Goal: Use online tool/utility: Utilize a website feature to perform a specific function

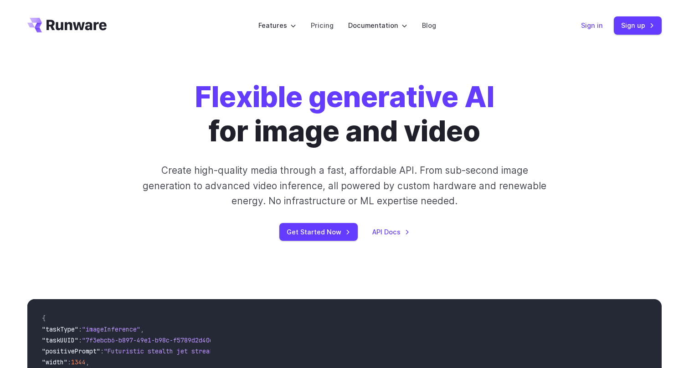
click at [595, 23] on link "Sign in" at bounding box center [592, 25] width 22 height 10
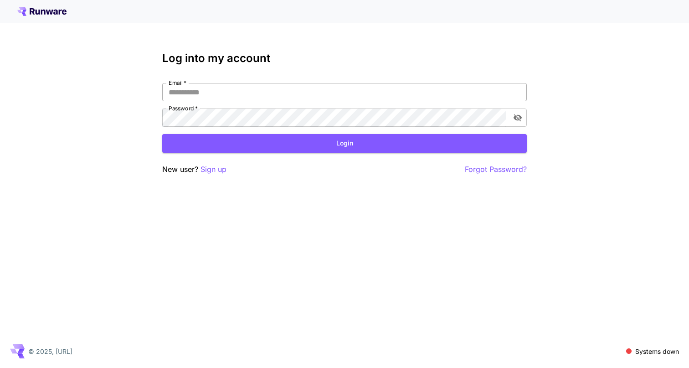
click at [203, 99] on input "Email   *" at bounding box center [344, 92] width 365 height 18
type input "**********"
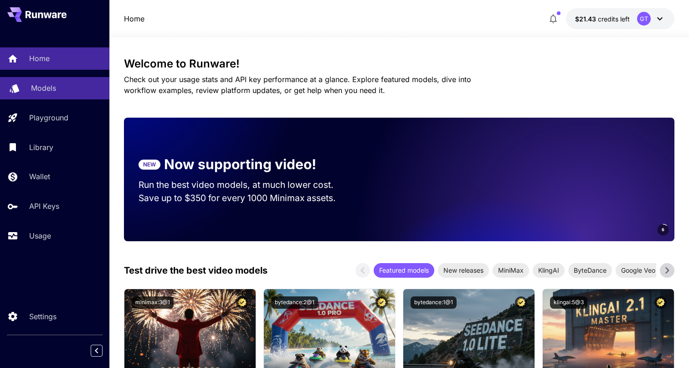
click at [88, 90] on div "Models" at bounding box center [66, 88] width 71 height 11
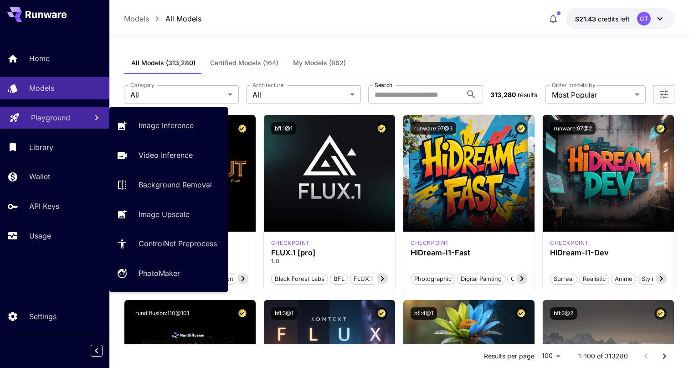
click at [78, 119] on div "Playground" at bounding box center [55, 117] width 49 height 11
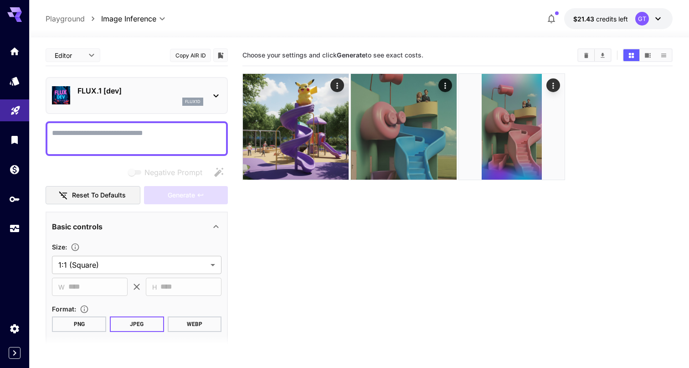
click at [145, 88] on p "FLUX.1 [dev]" at bounding box center [141, 90] width 126 height 11
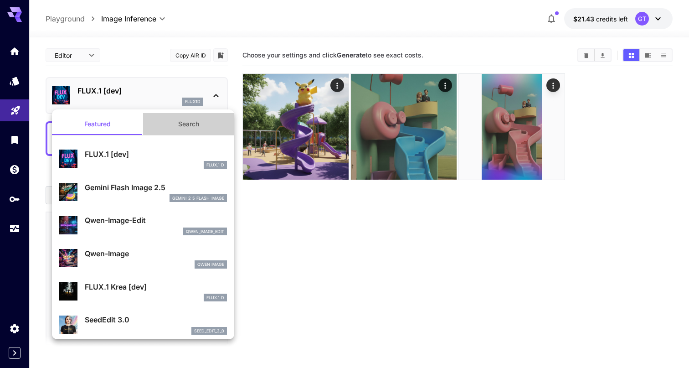
click at [197, 129] on button "Search" at bounding box center [188, 124] width 91 height 22
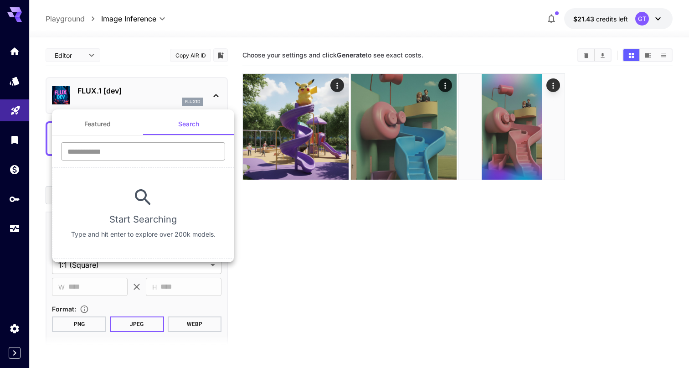
click at [189, 155] on input "text" at bounding box center [143, 151] width 164 height 18
type input "*******"
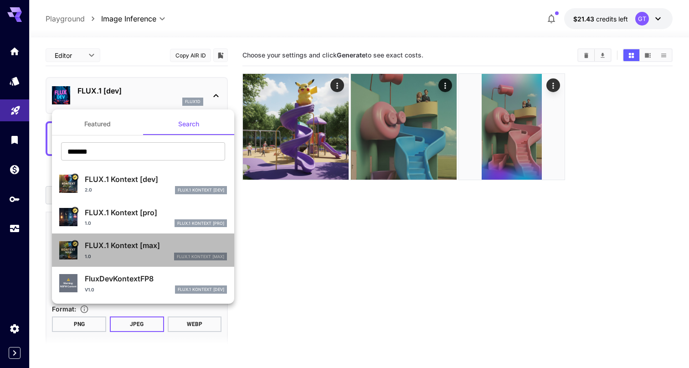
click at [137, 252] on div "FLUX.1 Kontext [max] 1.0 FLUX.1 Kontext [max]" at bounding box center [156, 250] width 142 height 21
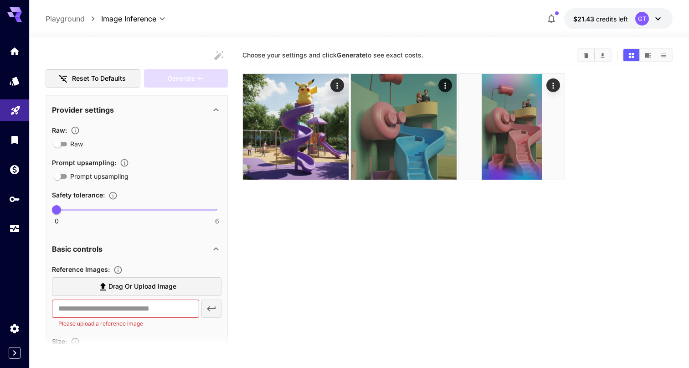
scroll to position [122, 0]
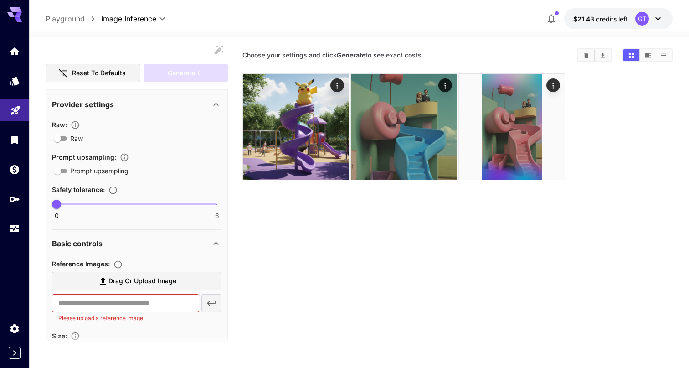
click at [121, 279] on span "Drag or upload image" at bounding box center [143, 280] width 68 height 11
click at [0, 0] on input "Drag or upload image" at bounding box center [0, 0] width 0 height 0
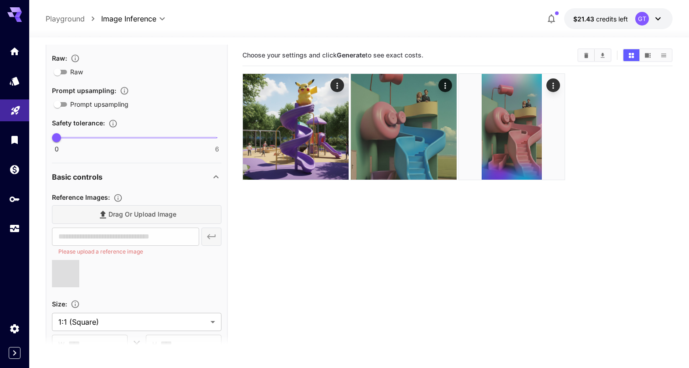
scroll to position [243, 0]
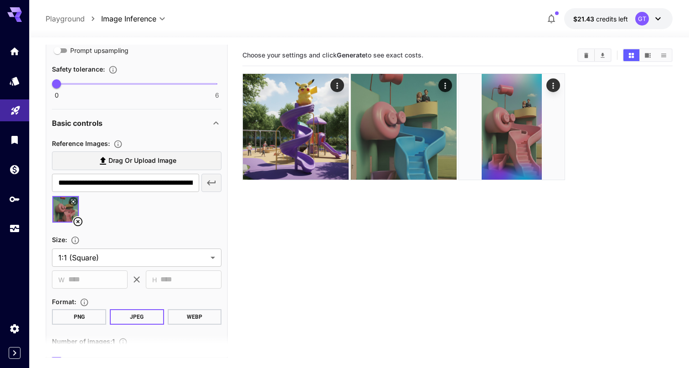
click at [150, 161] on span "Drag or upload image" at bounding box center [143, 160] width 68 height 11
click at [0, 0] on input "Drag or upload image" at bounding box center [0, 0] width 0 height 0
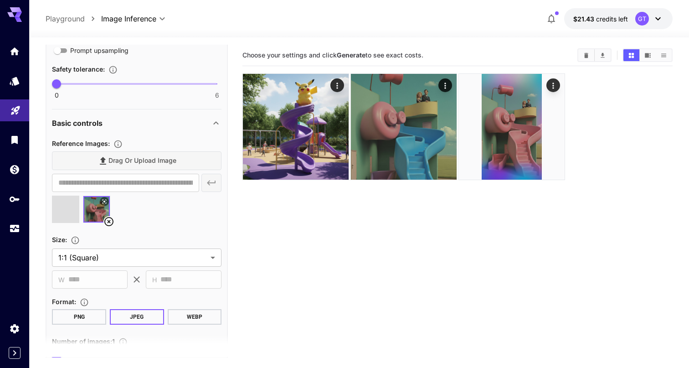
type input "**********"
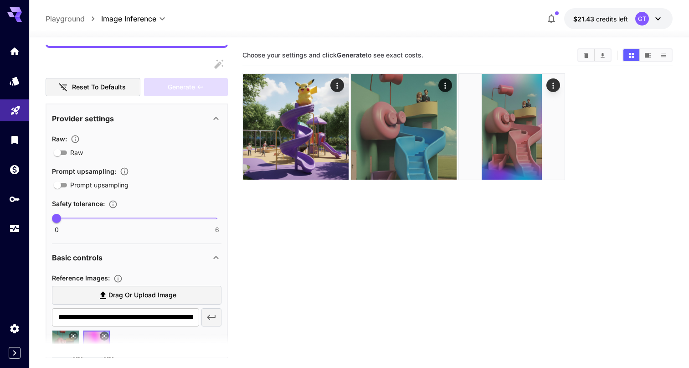
scroll to position [36, 0]
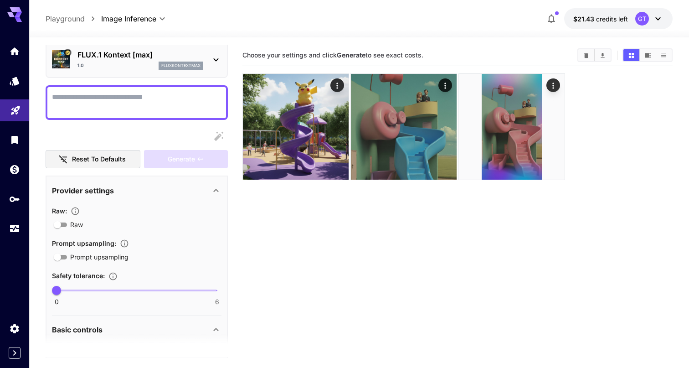
click at [155, 115] on div at bounding box center [137, 102] width 182 height 35
click at [165, 109] on textarea "Raw" at bounding box center [137, 103] width 170 height 22
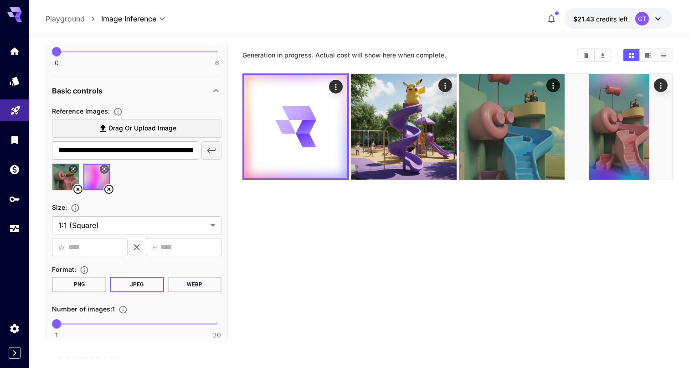
scroll to position [275, 0]
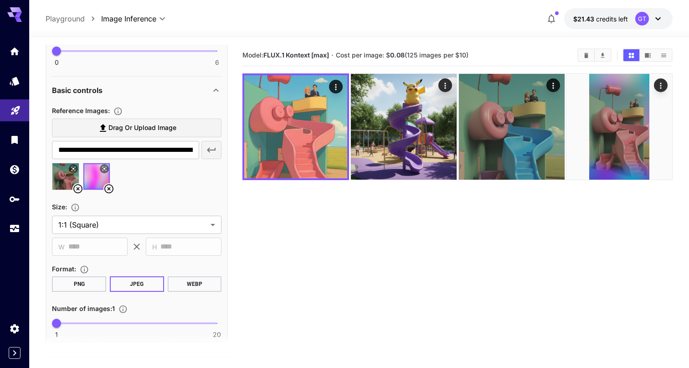
type textarea "**********"
